Goal: Task Accomplishment & Management: Use online tool/utility

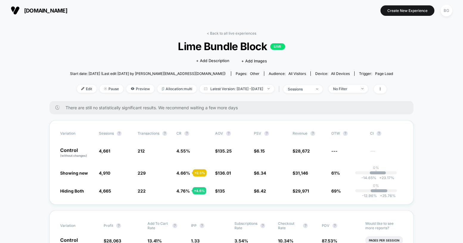
click at [45, 9] on span "[DOMAIN_NAME]" at bounding box center [45, 10] width 43 height 6
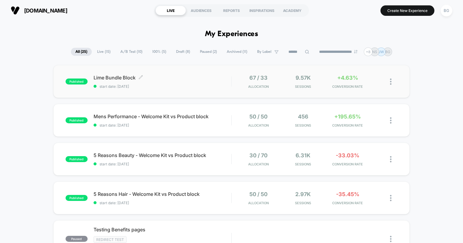
click at [160, 77] on span "Lime Bundle Block Click to edit experience details" at bounding box center [163, 77] width 138 height 6
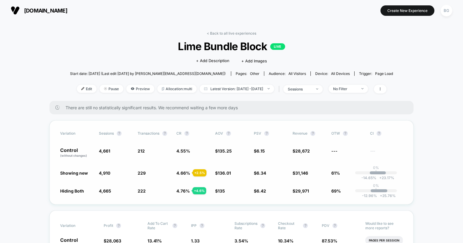
scroll to position [26, 0]
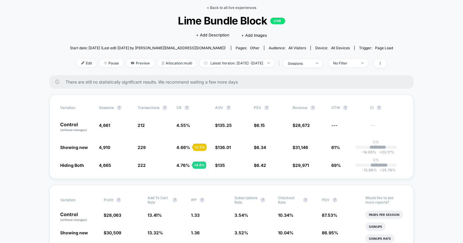
click at [213, 9] on link "< Back to all live experiences" at bounding box center [231, 7] width 49 height 4
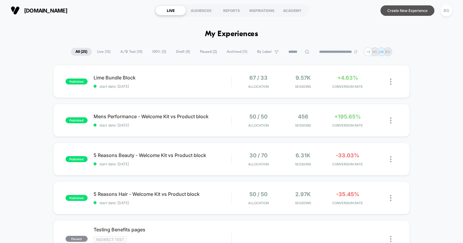
click at [414, 11] on button "Create New Experience" at bounding box center [408, 10] width 54 height 10
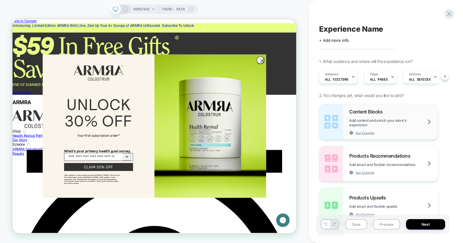
click at [423, 120] on span "Add content and enrich your store's experience" at bounding box center [393, 122] width 89 height 9
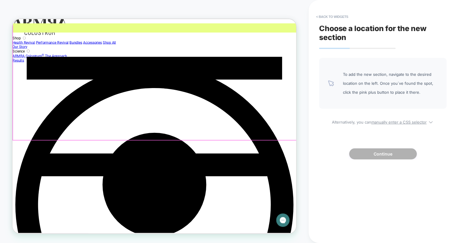
scroll to position [53, 0]
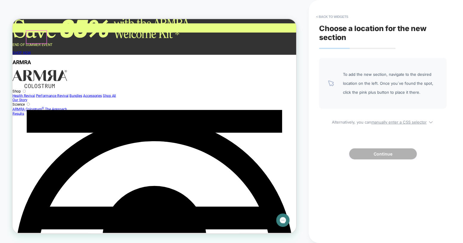
click at [24, 112] on link "Shop" at bounding box center [18, 115] width 11 height 6
click at [58, 118] on link "Performance Revival" at bounding box center [66, 121] width 44 height 6
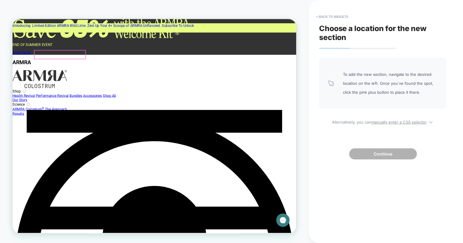
click at [43, 118] on link "Health Revival" at bounding box center [28, 121] width 30 height 6
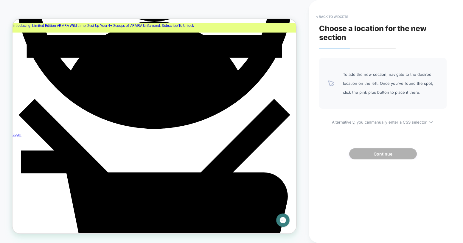
scroll to position [69, 0]
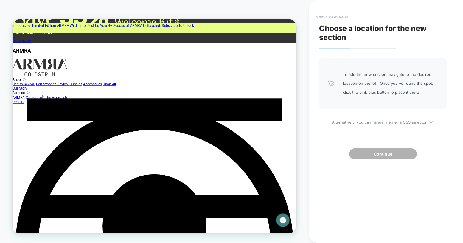
click at [324, 15] on button "< Back to widgets" at bounding box center [332, 17] width 38 height 10
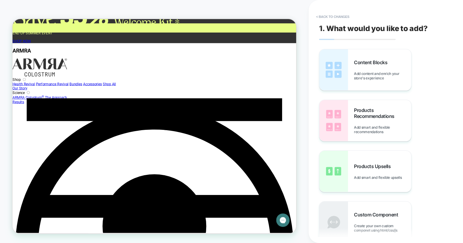
click at [69, 103] on link "Performance Revival" at bounding box center [66, 106] width 44 height 6
click at [43, 103] on link "Health Revival" at bounding box center [28, 106] width 30 height 6
click at [85, 71] on img at bounding box center [49, 83] width 73 height 24
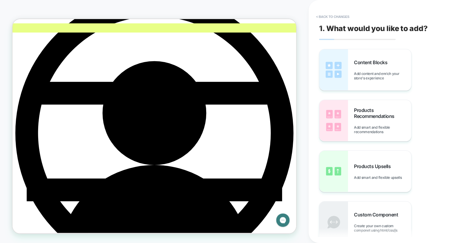
scroll to position [0, 0]
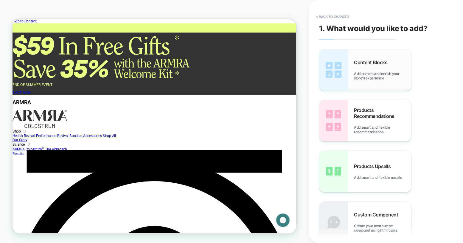
click at [344, 76] on img at bounding box center [333, 69] width 29 height 41
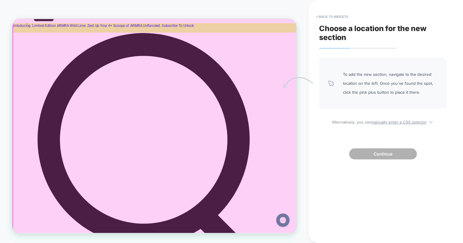
scroll to position [1220, 0]
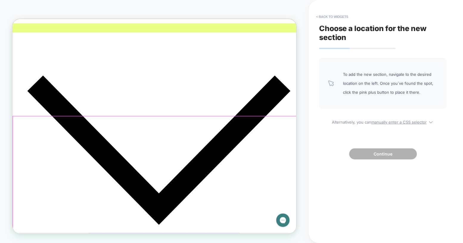
scroll to position [1557, 0]
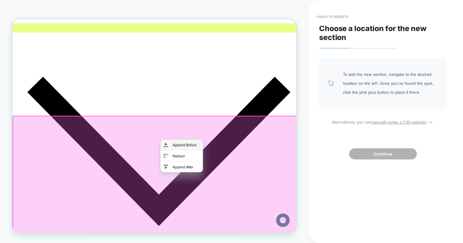
click at [238, 188] on div "Append Before" at bounding box center [244, 187] width 36 height 6
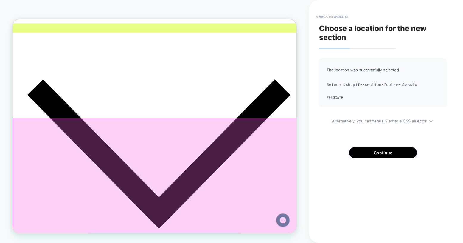
scroll to position [0, 0]
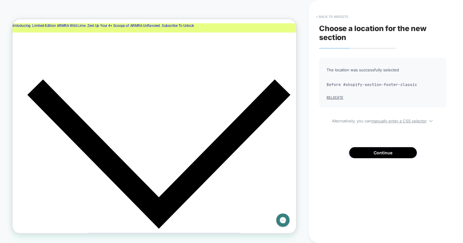
click at [319, 15] on button "< Back to widgets" at bounding box center [332, 17] width 38 height 10
